Goal: Task Accomplishment & Management: Use online tool/utility

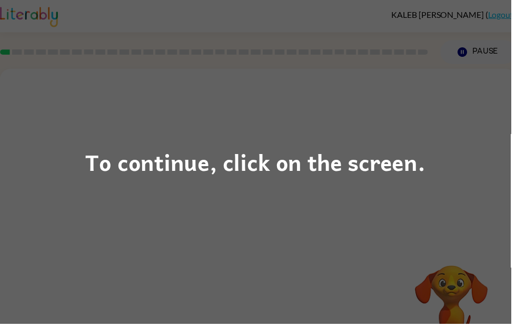
click at [61, 151] on div "To continue, click on the screen." at bounding box center [258, 163] width 516 height 327
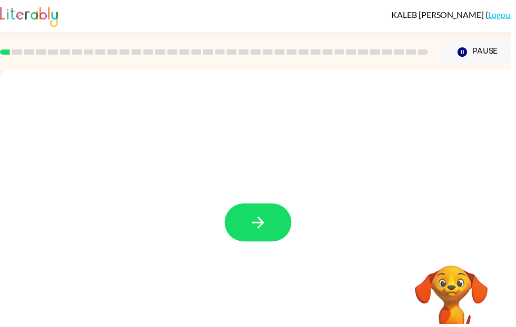
click at [275, 229] on button "button" at bounding box center [260, 225] width 67 height 38
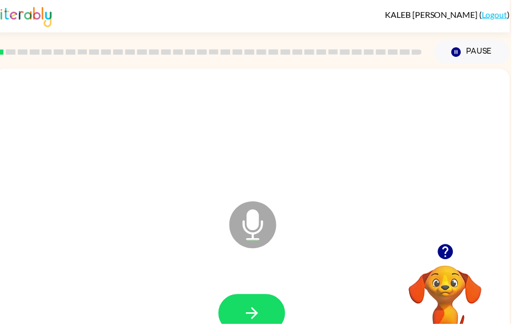
scroll to position [0, 6]
click at [258, 322] on icon "button" at bounding box center [254, 316] width 18 height 18
click at [249, 319] on icon "button" at bounding box center [254, 316] width 18 height 18
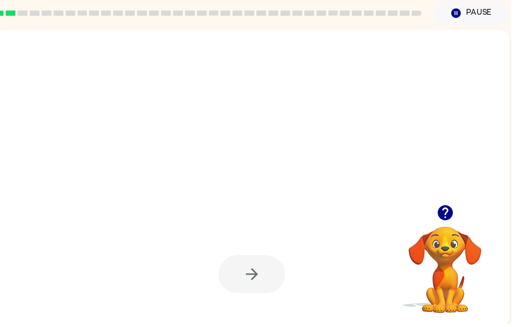
scroll to position [39, 0]
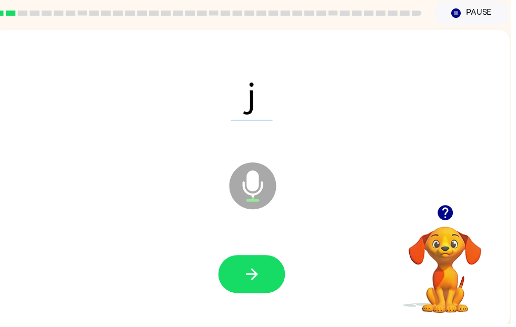
click at [256, 277] on icon "button" at bounding box center [254, 277] width 12 height 12
click at [443, 221] on icon "button" at bounding box center [450, 215] width 18 height 18
click at [453, 217] on video "Your browser must support playing .mp4 files to use Literably. Please try using…" at bounding box center [449, 265] width 105 height 105
click at [264, 274] on button "button" at bounding box center [254, 277] width 67 height 38
click at [257, 271] on icon "button" at bounding box center [254, 277] width 18 height 18
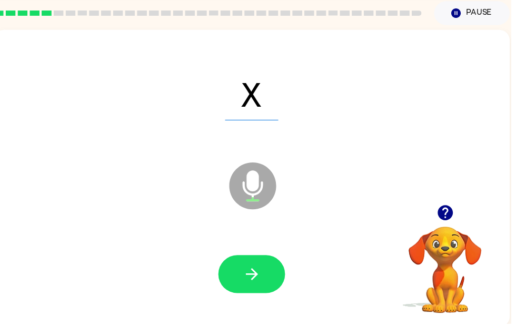
click at [256, 277] on icon "button" at bounding box center [254, 277] width 12 height 12
click at [257, 275] on icon "button" at bounding box center [254, 277] width 12 height 12
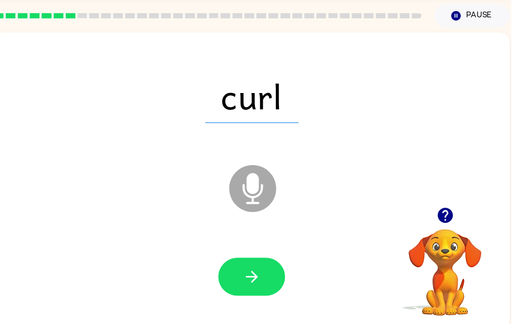
click at [264, 285] on button "button" at bounding box center [254, 280] width 67 height 38
click at [258, 288] on icon "button" at bounding box center [254, 280] width 18 height 18
click at [258, 278] on icon "button" at bounding box center [254, 280] width 12 height 12
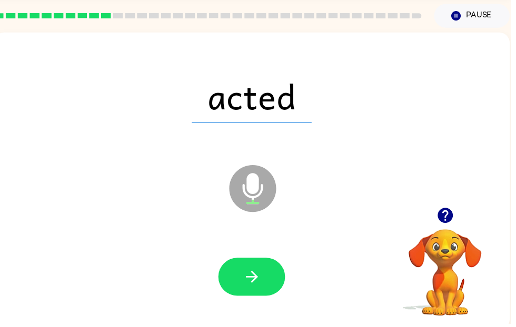
click at [250, 298] on button "button" at bounding box center [254, 280] width 67 height 38
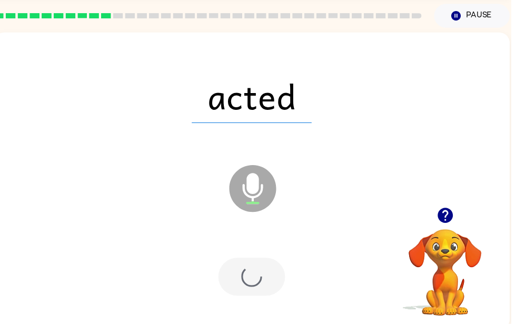
click at [256, 283] on div at bounding box center [254, 280] width 67 height 38
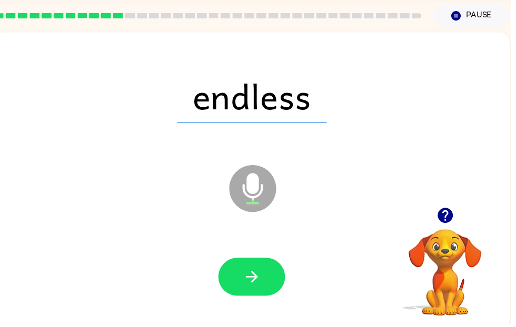
click at [254, 282] on icon "button" at bounding box center [254, 280] width 18 height 18
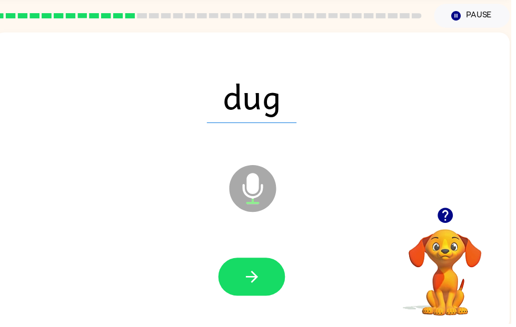
click at [268, 270] on button "button" at bounding box center [254, 280] width 67 height 38
click at [258, 297] on button "button" at bounding box center [254, 280] width 67 height 38
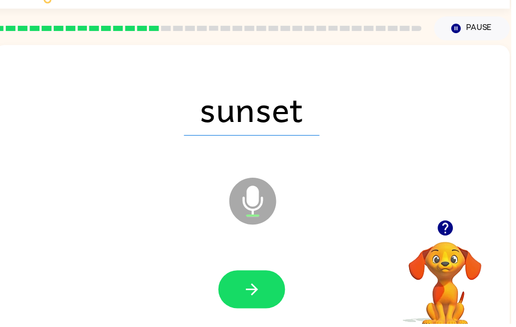
scroll to position [39, 0]
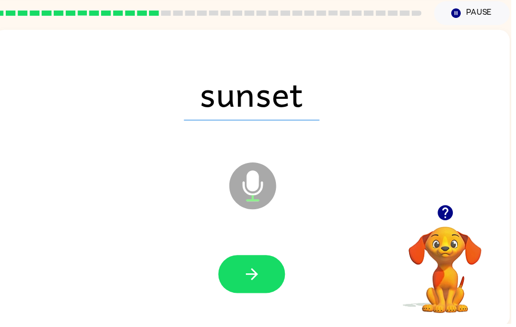
click at [254, 283] on icon "button" at bounding box center [254, 277] width 12 height 12
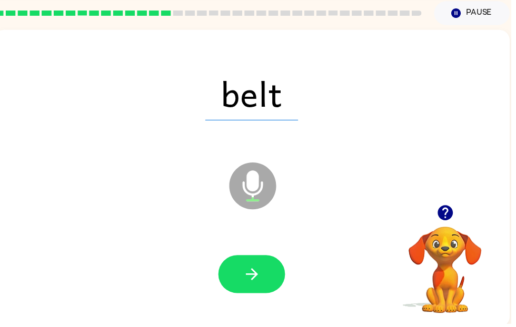
click at [243, 288] on button "button" at bounding box center [254, 277] width 67 height 38
click at [244, 272] on button "button" at bounding box center [254, 277] width 67 height 38
click at [267, 276] on button "button" at bounding box center [254, 277] width 67 height 38
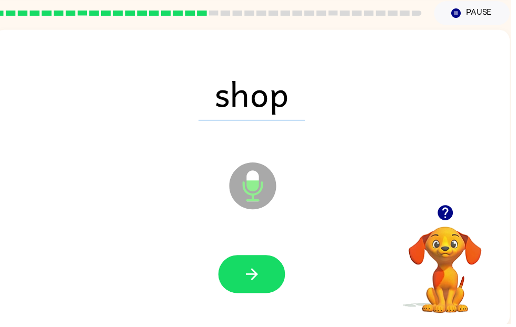
click at [262, 292] on button "button" at bounding box center [254, 277] width 67 height 38
click at [241, 263] on button "button" at bounding box center [254, 277] width 67 height 38
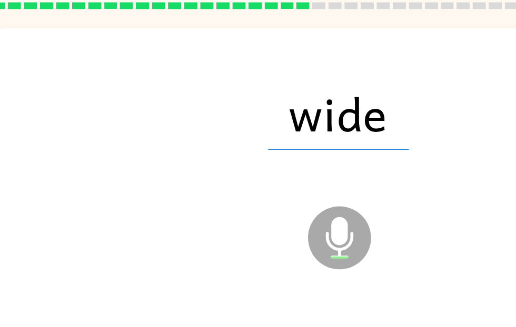
scroll to position [0, 6]
click at [249, 182] on icon "Microphone The Microphone is here when it is your turn to talk" at bounding box center [308, 201] width 158 height 79
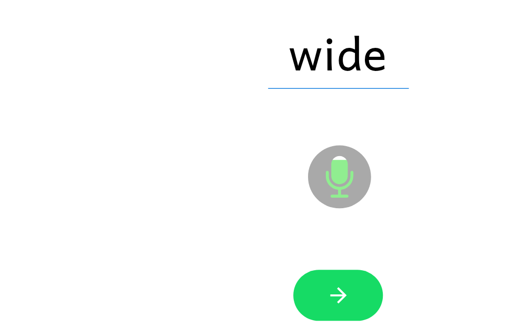
scroll to position [43, 0]
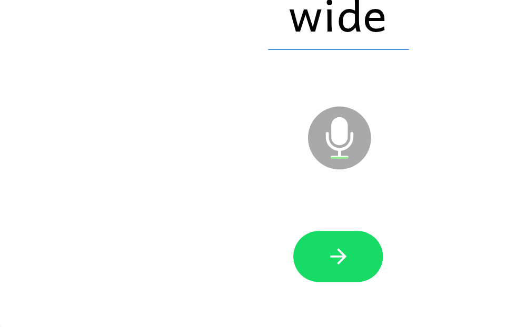
click at [270, 255] on button "button" at bounding box center [254, 274] width 67 height 38
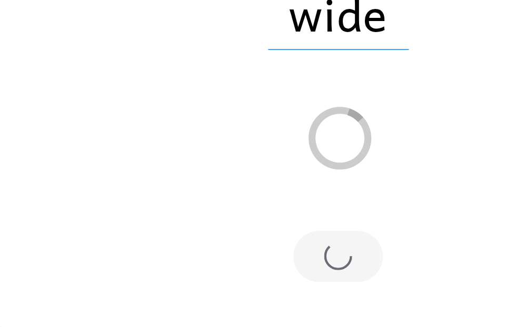
scroll to position [0, 0]
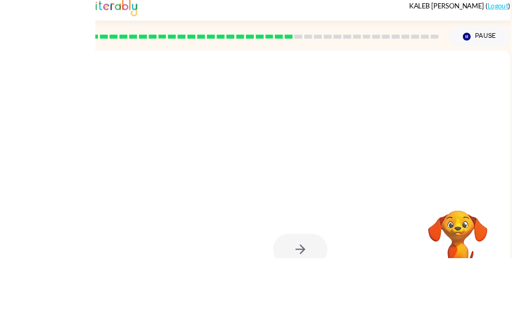
click at [430, 91] on div at bounding box center [254, 134] width 500 height 86
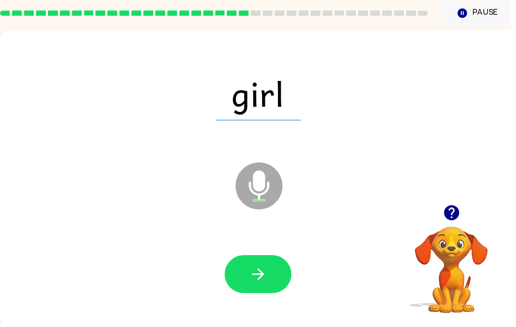
click at [265, 277] on icon "button" at bounding box center [260, 277] width 12 height 12
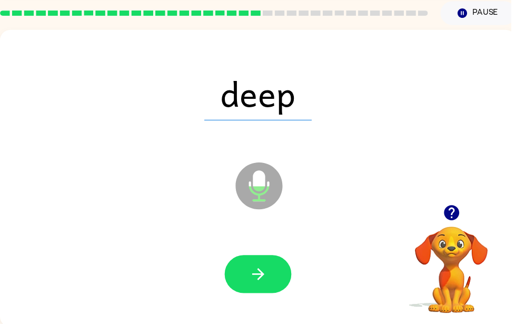
click at [252, 277] on icon "button" at bounding box center [261, 277] width 18 height 18
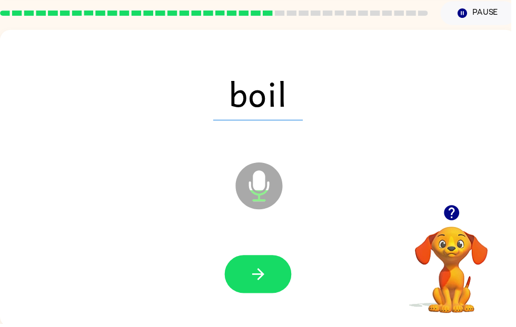
click at [268, 283] on icon "button" at bounding box center [261, 277] width 18 height 18
click at [271, 278] on button "button" at bounding box center [260, 277] width 67 height 38
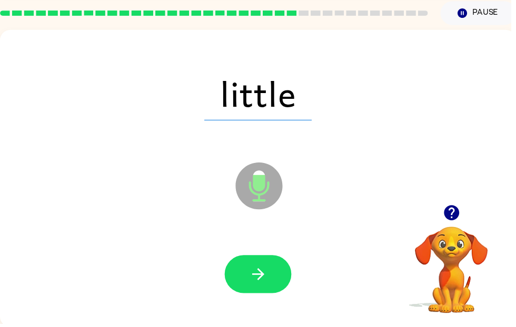
click at [249, 278] on button "button" at bounding box center [260, 277] width 67 height 38
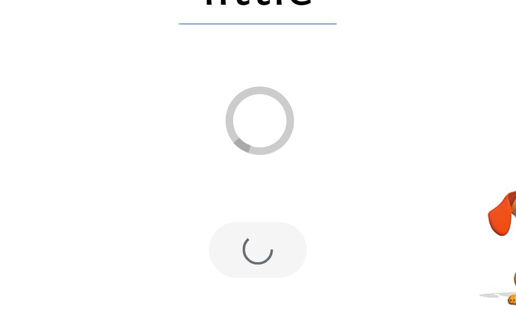
click at [227, 255] on div at bounding box center [260, 274] width 67 height 38
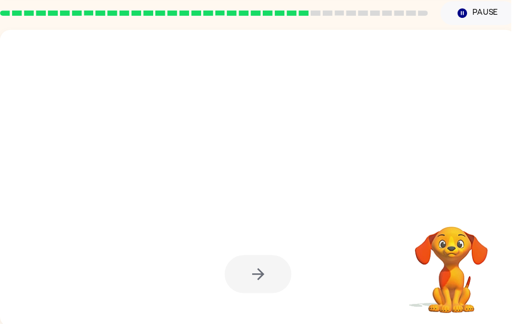
scroll to position [39, 0]
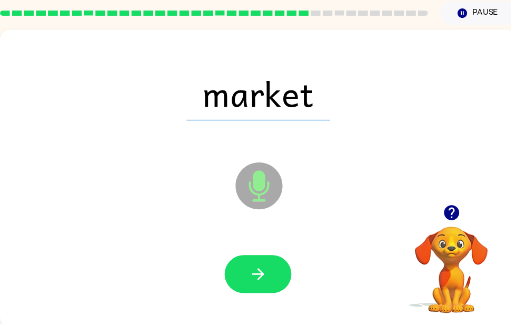
click at [271, 270] on button "button" at bounding box center [260, 277] width 67 height 38
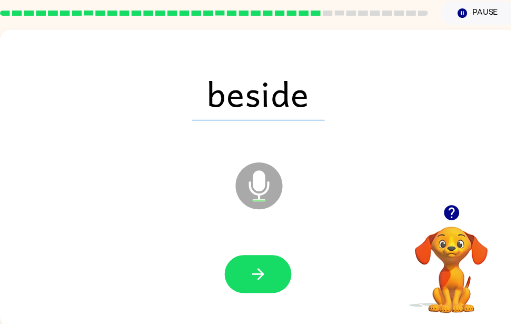
click at [280, 278] on button "button" at bounding box center [260, 277] width 67 height 38
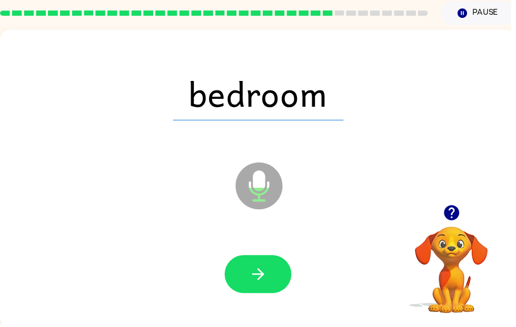
click at [258, 272] on icon "button" at bounding box center [261, 277] width 18 height 18
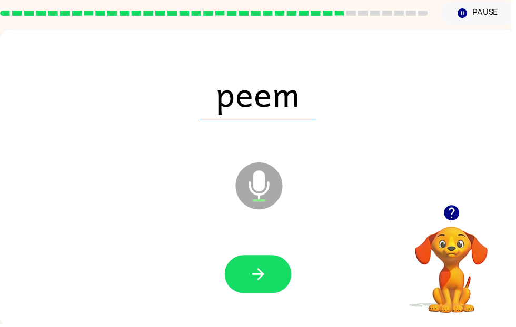
click at [276, 286] on button "button" at bounding box center [260, 277] width 67 height 38
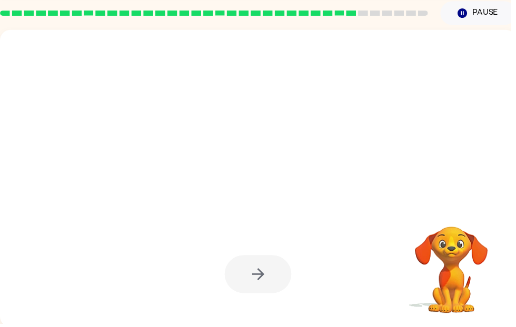
click at [453, 255] on video "Your browser must support playing .mp4 files to use Literably. Please try using…" at bounding box center [455, 265] width 105 height 105
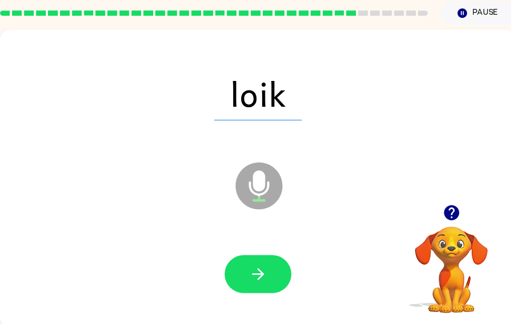
click at [264, 274] on icon "button" at bounding box center [261, 277] width 18 height 18
click at [269, 286] on icon "button" at bounding box center [261, 277] width 18 height 18
click at [261, 270] on icon "button" at bounding box center [261, 277] width 18 height 18
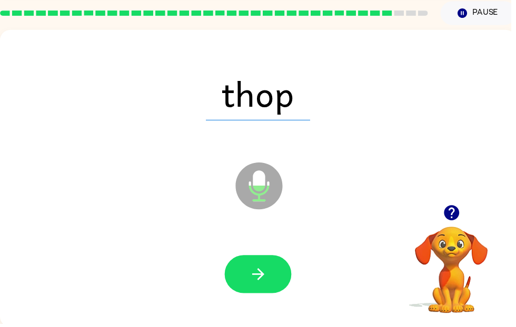
click at [245, 286] on button "button" at bounding box center [260, 277] width 67 height 38
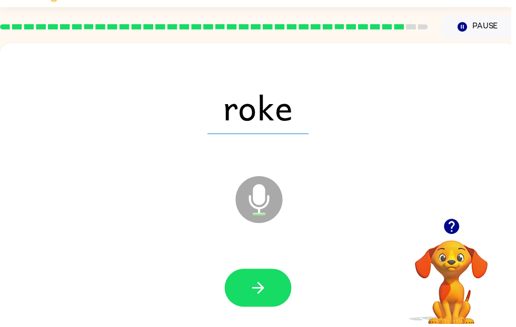
scroll to position [26, 0]
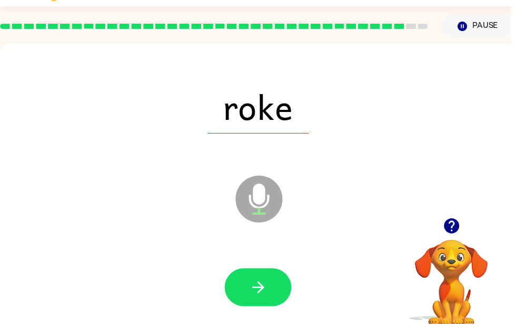
click at [266, 296] on icon "button" at bounding box center [261, 291] width 18 height 18
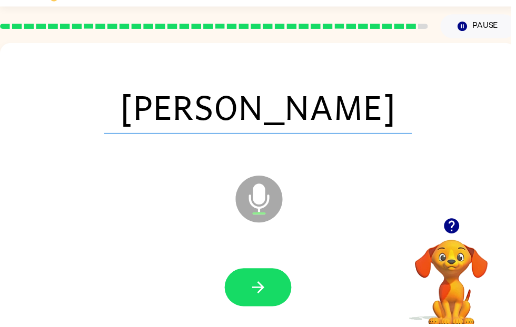
click at [271, 284] on button "button" at bounding box center [260, 291] width 67 height 38
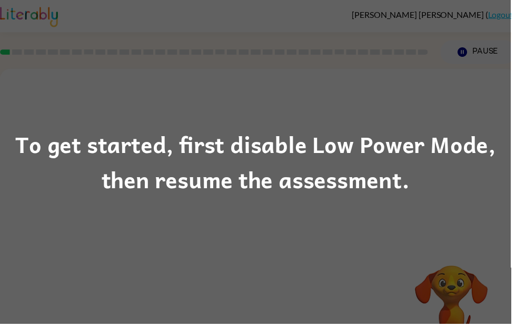
click at [74, 165] on div "To get started, first disable Low Power Mode, then resume the assessment." at bounding box center [258, 164] width 516 height 72
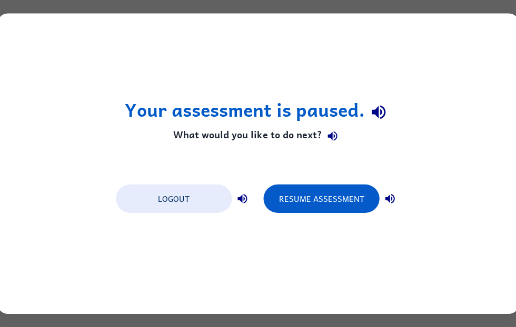
click at [192, 196] on button "Logout" at bounding box center [174, 199] width 116 height 28
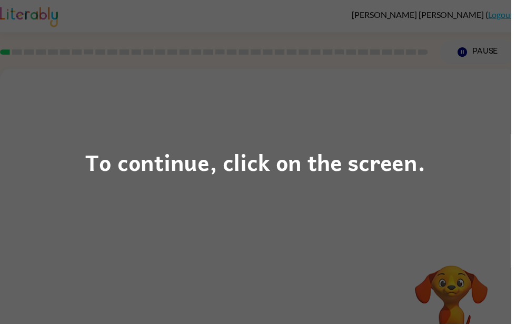
click at [117, 188] on div "To continue, click on the screen." at bounding box center [258, 163] width 516 height 327
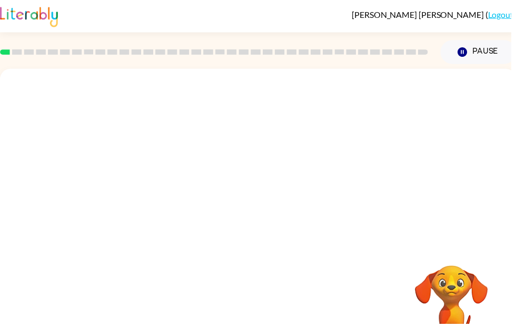
click at [117, 188] on div at bounding box center [260, 157] width 521 height 177
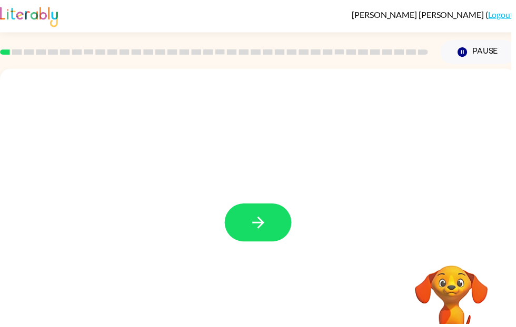
click at [261, 232] on icon "button" at bounding box center [261, 225] width 18 height 18
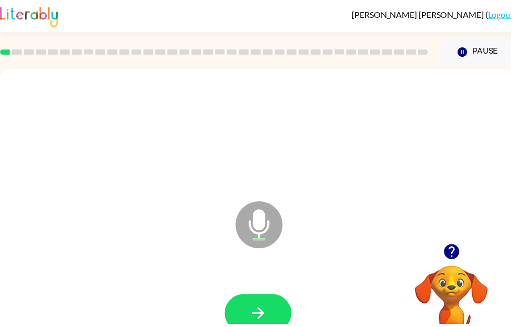
click at [277, 327] on button "button" at bounding box center [260, 316] width 67 height 38
click at [263, 304] on button "button" at bounding box center [260, 316] width 67 height 38
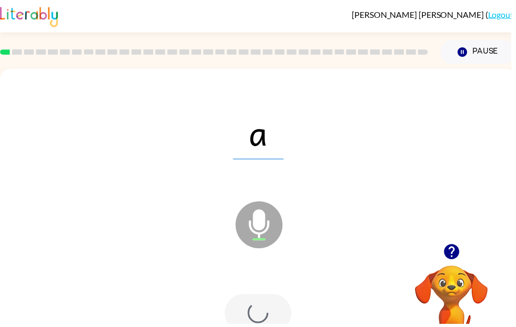
click at [267, 311] on div at bounding box center [260, 316] width 67 height 38
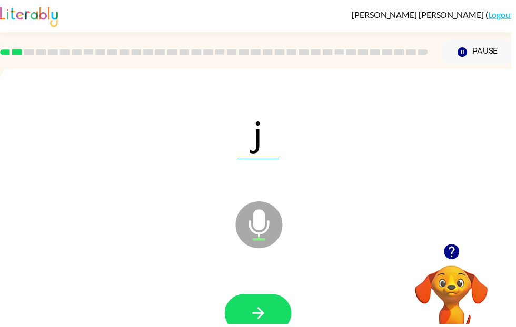
click at [247, 319] on button "button" at bounding box center [260, 316] width 67 height 38
click at [253, 311] on icon "button" at bounding box center [261, 316] width 18 height 18
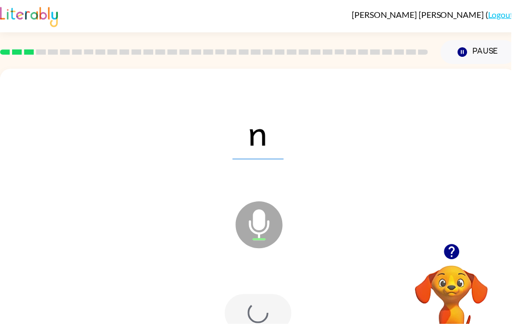
click at [270, 326] on div at bounding box center [260, 316] width 67 height 38
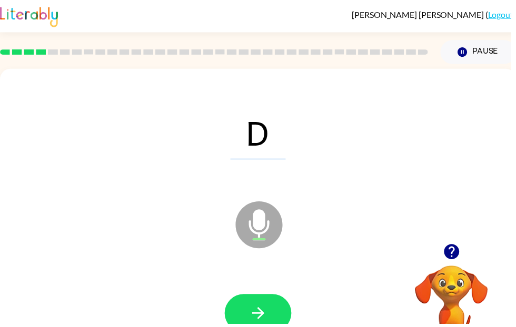
click at [275, 327] on button "button" at bounding box center [260, 316] width 67 height 38
click at [261, 327] on button "button" at bounding box center [260, 316] width 67 height 38
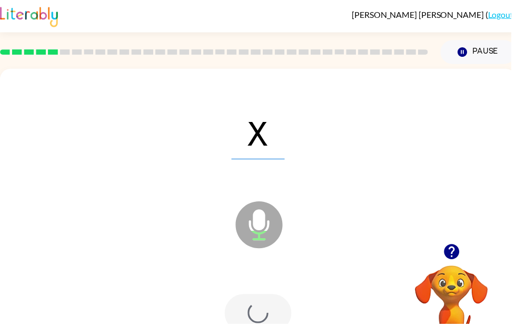
click at [253, 316] on div at bounding box center [260, 316] width 67 height 38
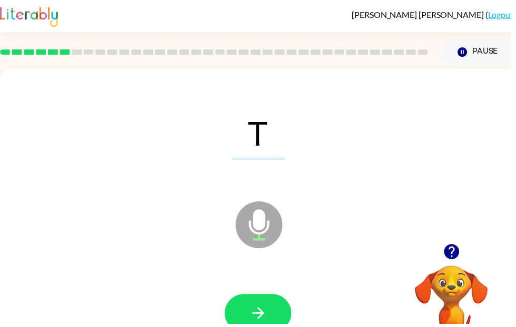
click at [267, 325] on icon "button" at bounding box center [261, 316] width 18 height 18
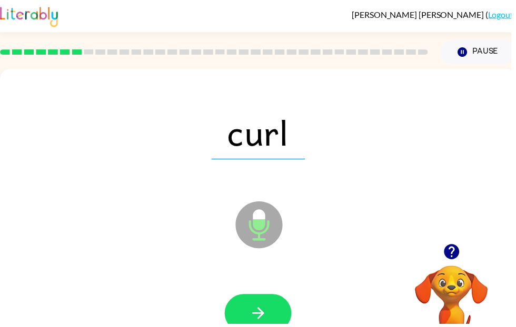
click at [241, 291] on div at bounding box center [261, 317] width 500 height 86
click at [262, 315] on icon "button" at bounding box center [261, 316] width 18 height 18
click at [270, 307] on button "button" at bounding box center [260, 316] width 67 height 38
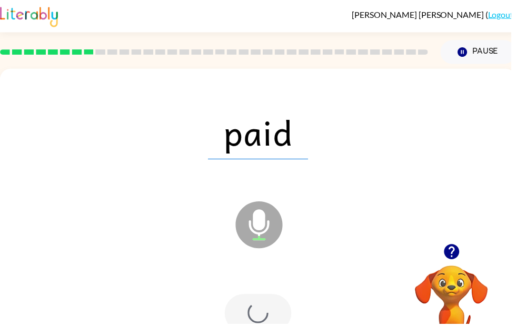
click at [253, 327] on div at bounding box center [260, 316] width 67 height 38
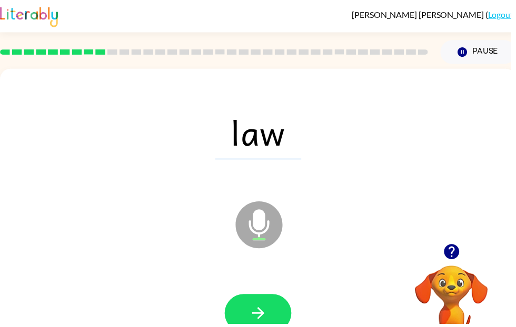
click at [255, 327] on button "button" at bounding box center [260, 316] width 67 height 38
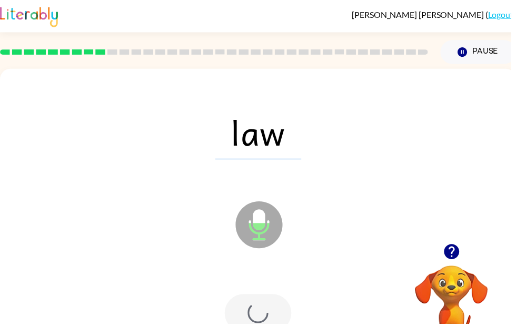
click at [268, 316] on div at bounding box center [260, 316] width 67 height 38
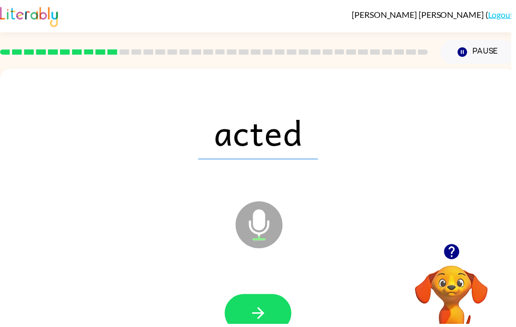
click at [266, 283] on div at bounding box center [261, 317] width 500 height 86
click at [255, 327] on button "button" at bounding box center [260, 316] width 67 height 38
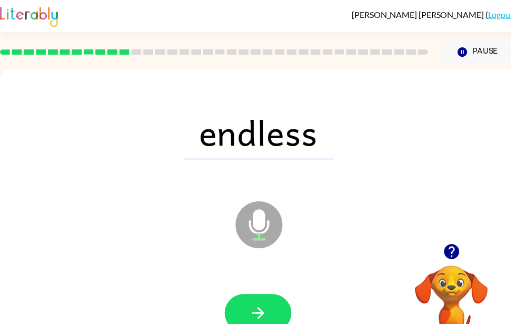
click at [260, 306] on button "button" at bounding box center [260, 316] width 67 height 38
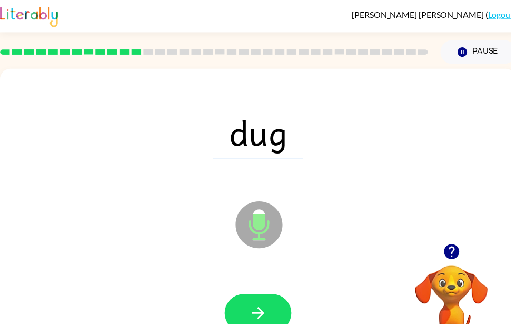
click at [267, 314] on icon "button" at bounding box center [261, 316] width 18 height 18
click at [252, 321] on icon "button" at bounding box center [261, 316] width 18 height 18
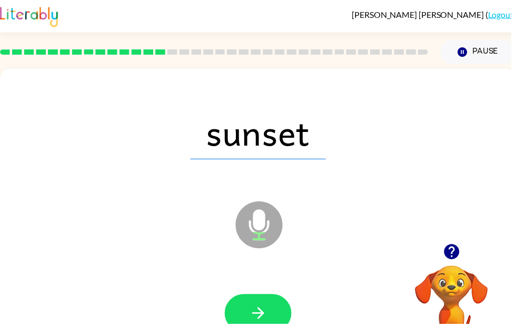
click at [253, 307] on button "button" at bounding box center [260, 316] width 67 height 38
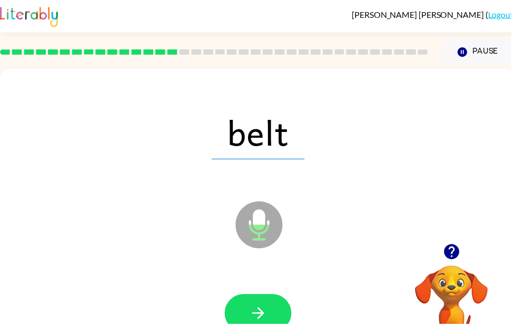
click at [253, 314] on icon "button" at bounding box center [261, 316] width 18 height 18
click at [272, 324] on button "button" at bounding box center [260, 316] width 67 height 38
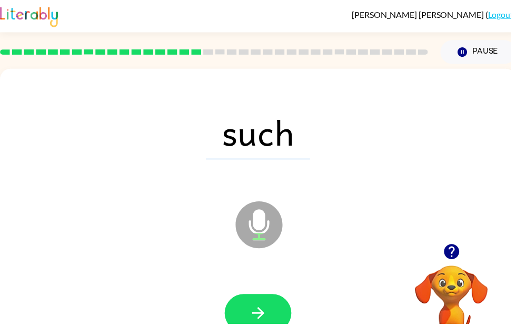
click at [267, 318] on icon "button" at bounding box center [261, 316] width 18 height 18
click at [266, 316] on icon "button" at bounding box center [261, 316] width 18 height 18
click at [258, 313] on icon "button" at bounding box center [261, 316] width 18 height 18
click at [259, 327] on button "button" at bounding box center [260, 316] width 67 height 38
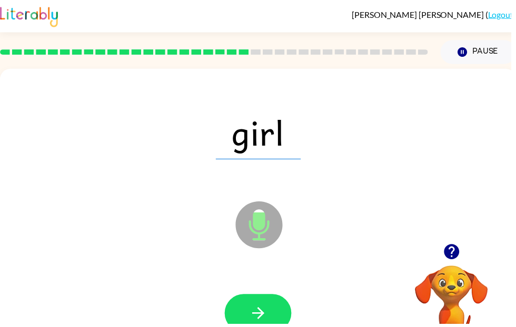
click at [252, 327] on button "button" at bounding box center [260, 316] width 67 height 38
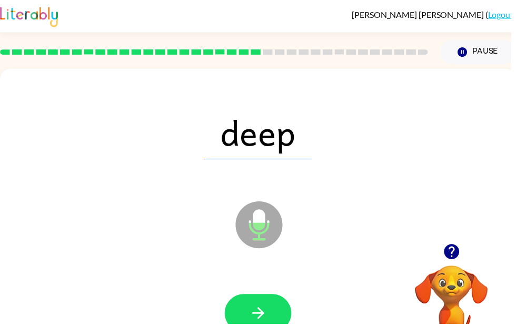
click at [258, 302] on button "button" at bounding box center [260, 316] width 67 height 38
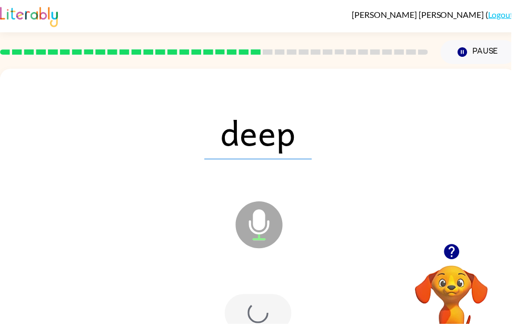
click at [270, 327] on div at bounding box center [260, 316] width 67 height 38
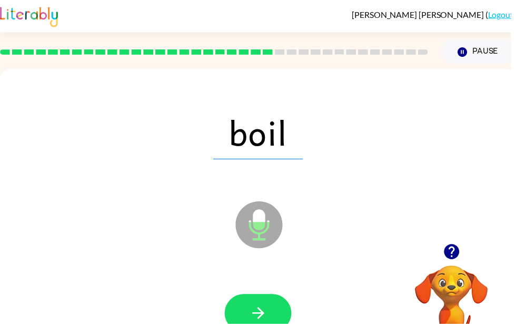
click at [263, 304] on button "button" at bounding box center [260, 316] width 67 height 38
click at [249, 327] on button "button" at bounding box center [260, 316] width 67 height 38
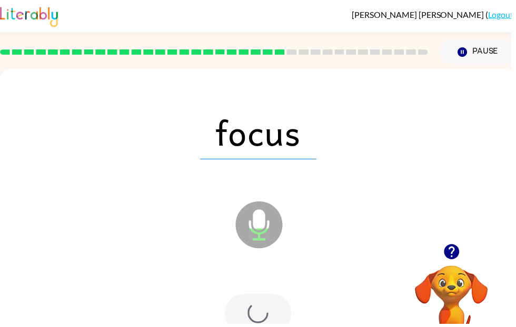
click at [281, 309] on div at bounding box center [260, 316] width 67 height 38
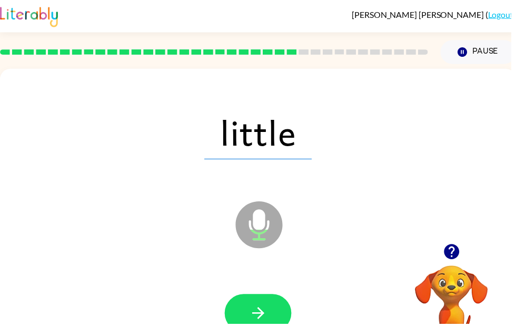
click at [285, 308] on button "button" at bounding box center [260, 316] width 67 height 38
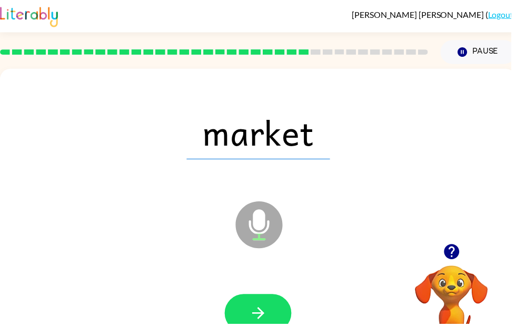
click at [250, 309] on button "button" at bounding box center [260, 316] width 67 height 38
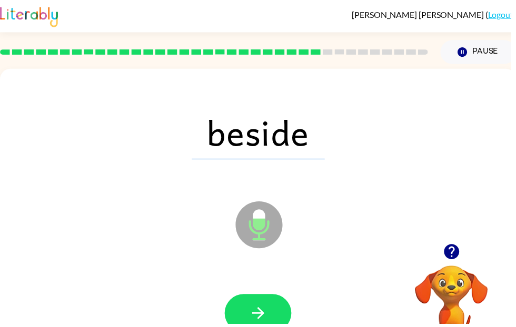
click at [270, 322] on icon "button" at bounding box center [261, 316] width 18 height 18
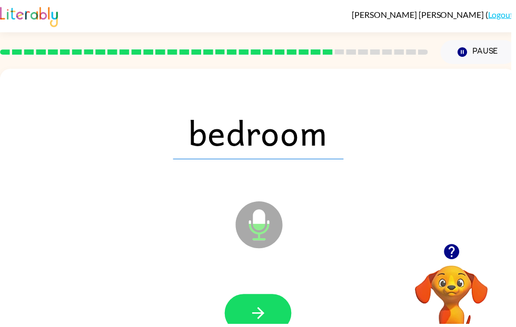
click at [253, 304] on button "button" at bounding box center [260, 316] width 67 height 38
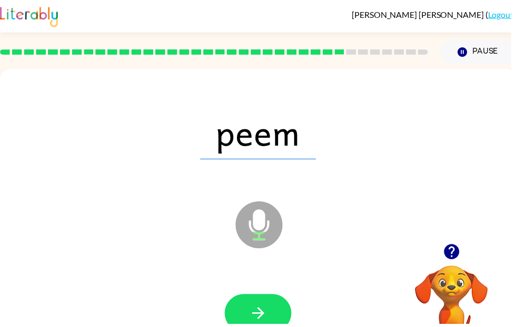
click at [252, 327] on button "button" at bounding box center [260, 316] width 67 height 38
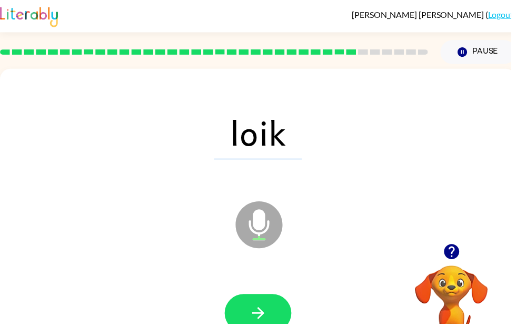
click at [276, 322] on button "button" at bounding box center [260, 316] width 67 height 38
click at [257, 310] on icon "button" at bounding box center [261, 316] width 18 height 18
click at [261, 308] on icon "button" at bounding box center [261, 316] width 18 height 18
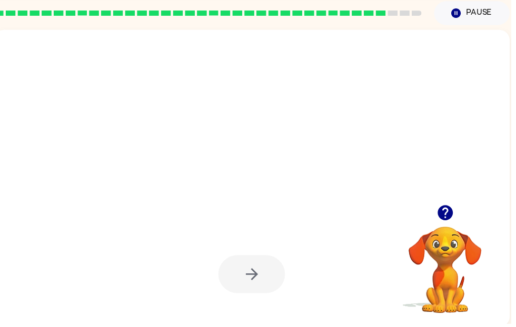
scroll to position [39, 0]
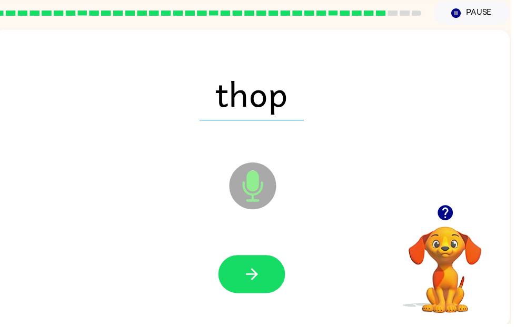
click at [263, 278] on icon "button" at bounding box center [254, 277] width 18 height 18
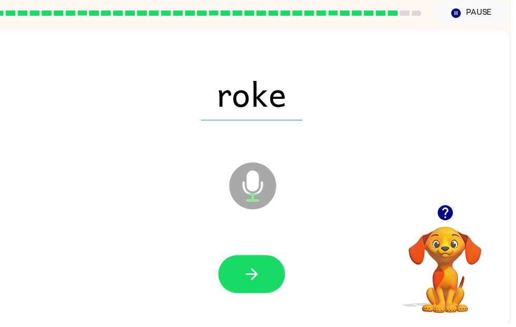
click at [259, 281] on icon "button" at bounding box center [254, 277] width 18 height 18
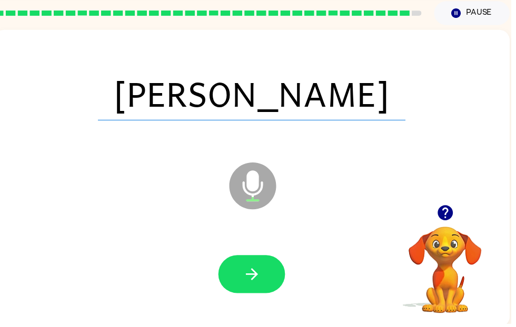
click at [254, 267] on button "button" at bounding box center [254, 277] width 67 height 38
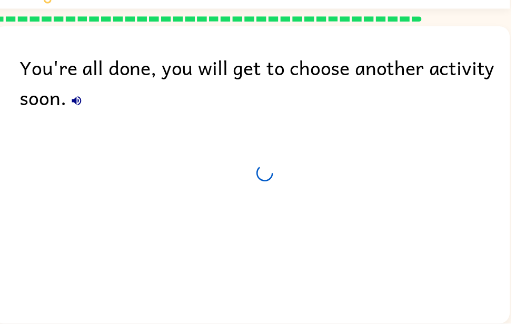
scroll to position [35, 0]
